Goal: Use online tool/utility

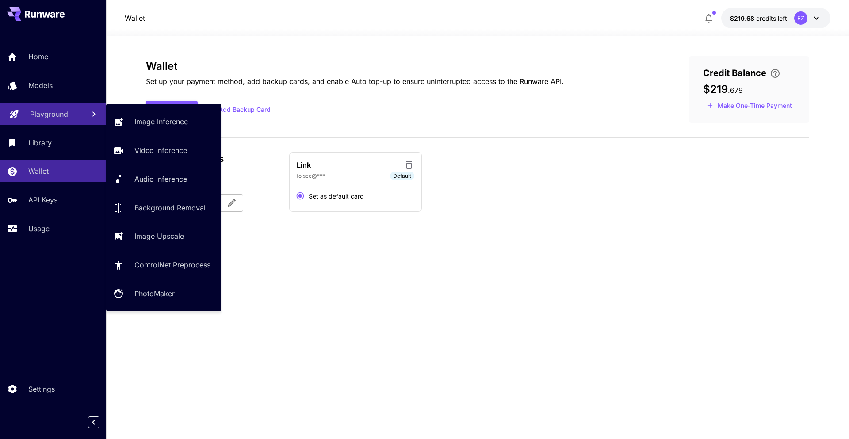
click at [55, 119] on p "Playground" at bounding box center [49, 114] width 38 height 11
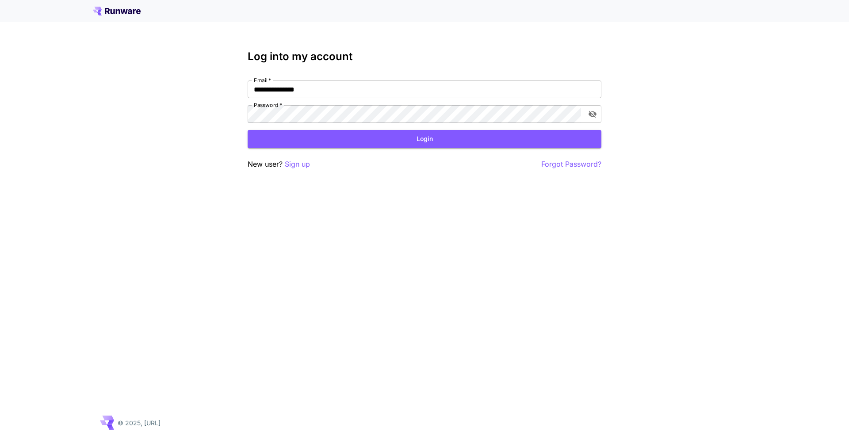
click at [59, 93] on div "**********" at bounding box center [424, 219] width 849 height 439
click at [327, 134] on button "Login" at bounding box center [425, 139] width 354 height 18
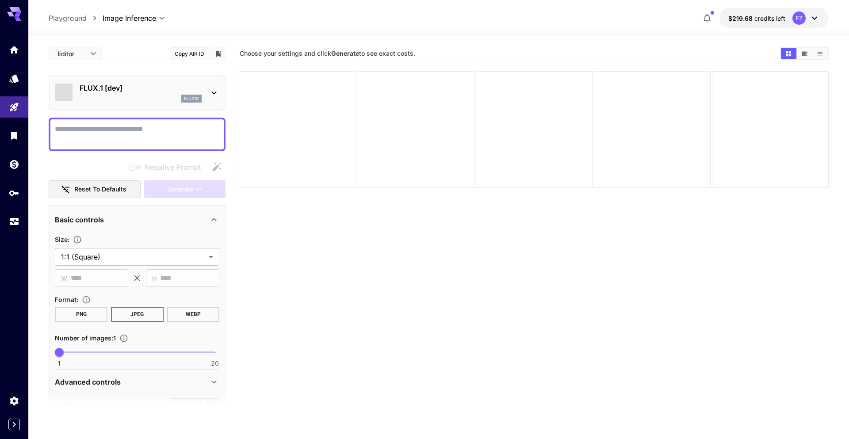
click at [31, 85] on section "**********" at bounding box center [438, 272] width 821 height 473
click at [18, 86] on link at bounding box center [14, 79] width 28 height 22
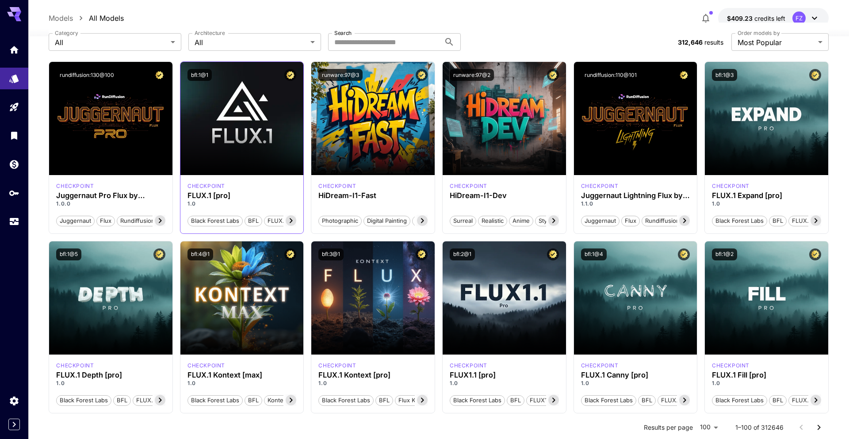
scroll to position [49, 0]
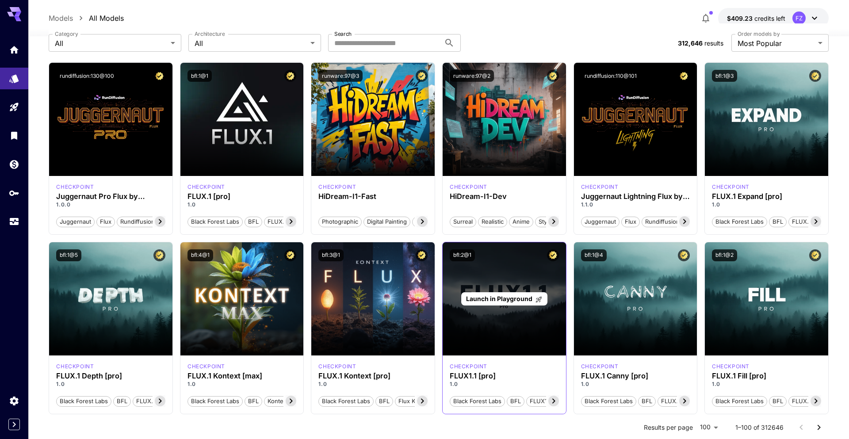
click at [486, 304] on div "Launch in Playground" at bounding box center [504, 299] width 86 height 14
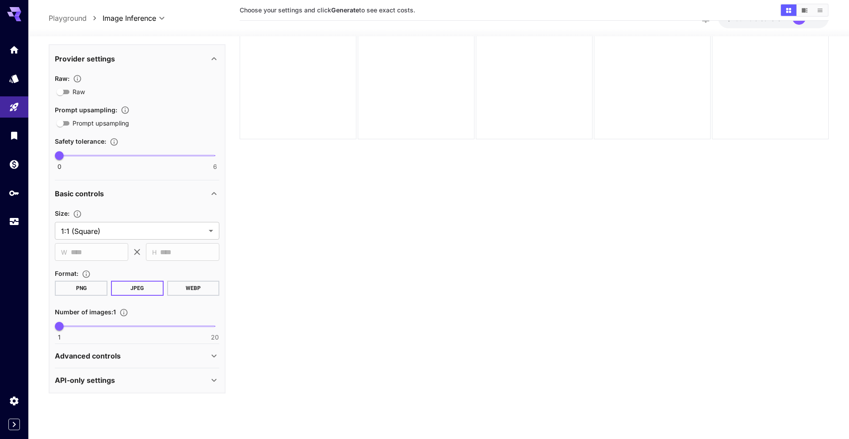
scroll to position [70, 0]
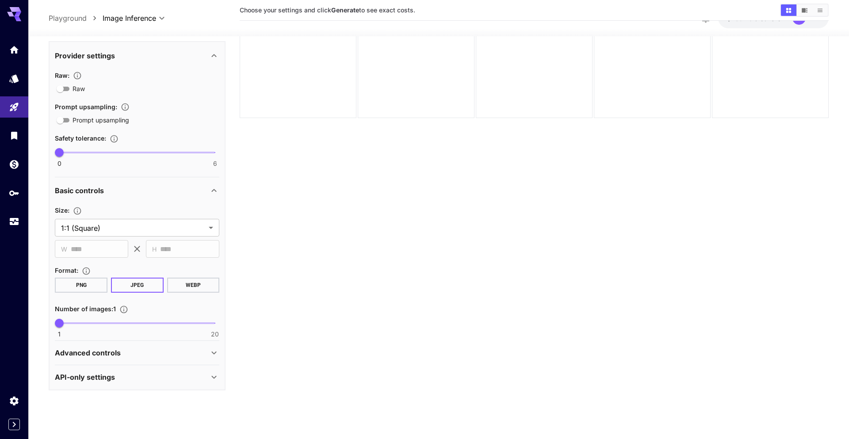
click at [177, 381] on div "API-only settings" at bounding box center [132, 377] width 154 height 11
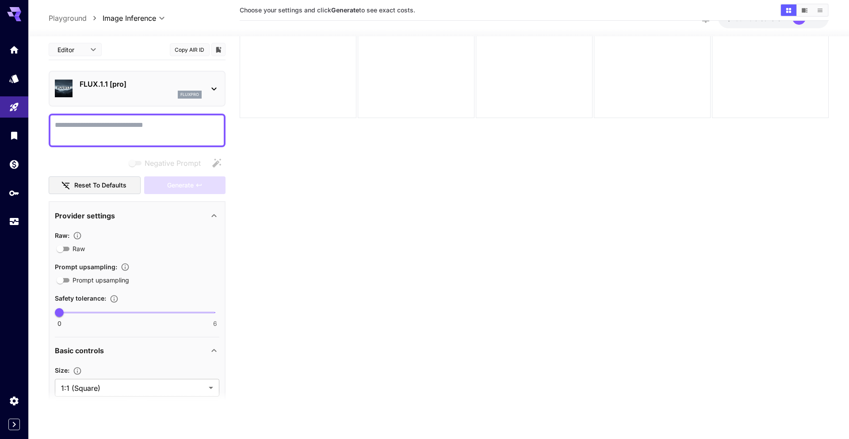
scroll to position [0, 0]
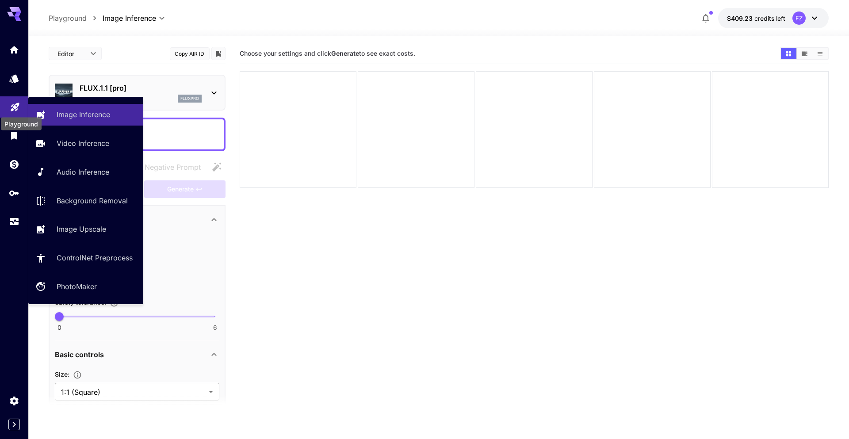
click at [12, 103] on icon "Playground" at bounding box center [15, 104] width 11 height 11
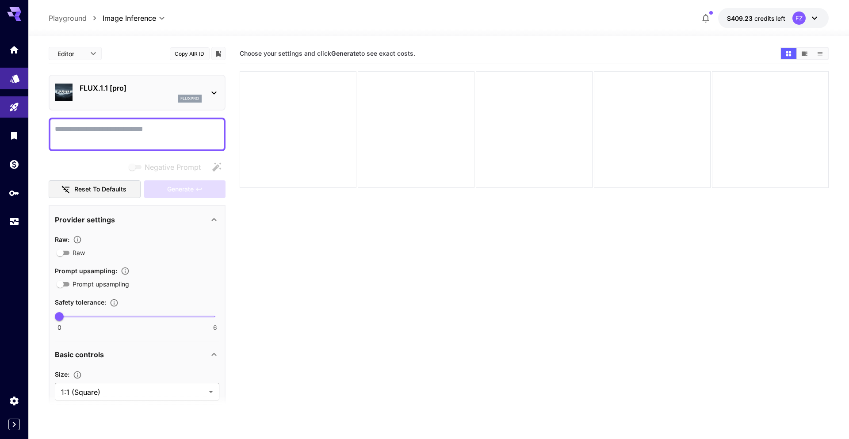
click at [15, 83] on link at bounding box center [14, 79] width 28 height 22
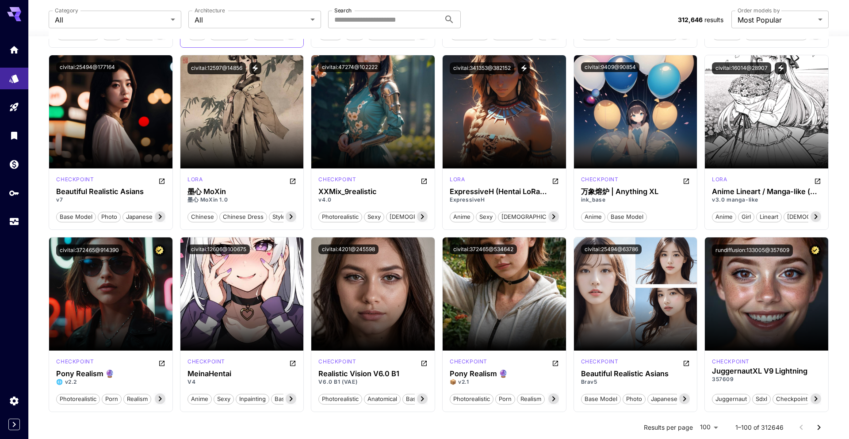
scroll to position [1697, 0]
